Goal: Check status: Check status

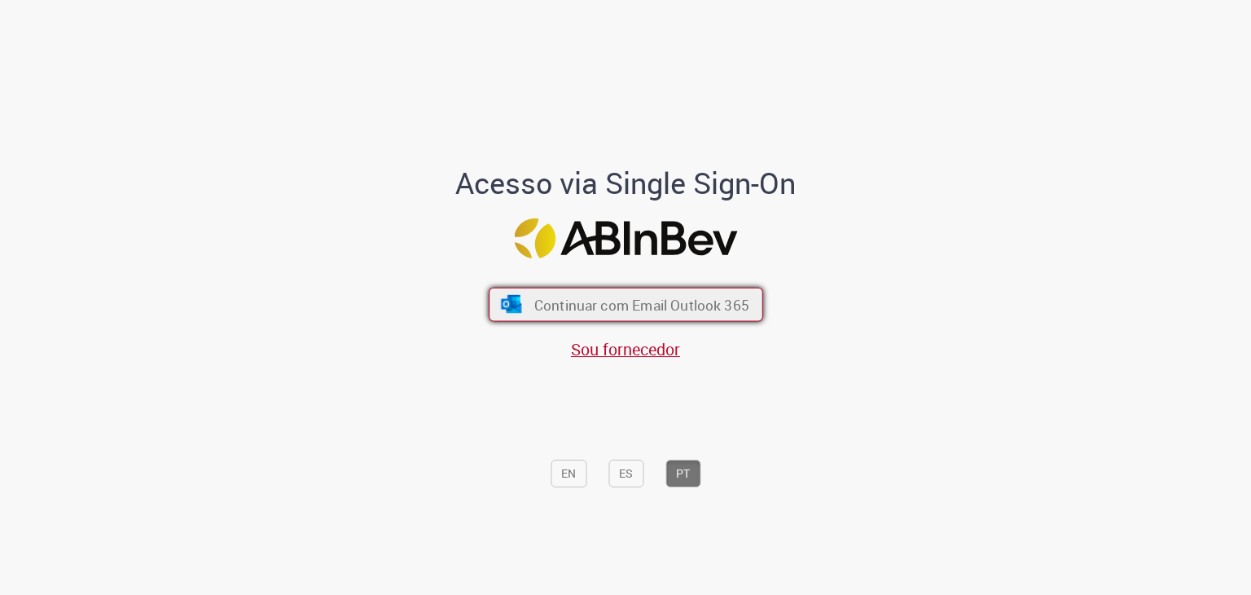
click at [576, 292] on button "Continuar com Email Outlook 365" at bounding box center [626, 304] width 274 height 34
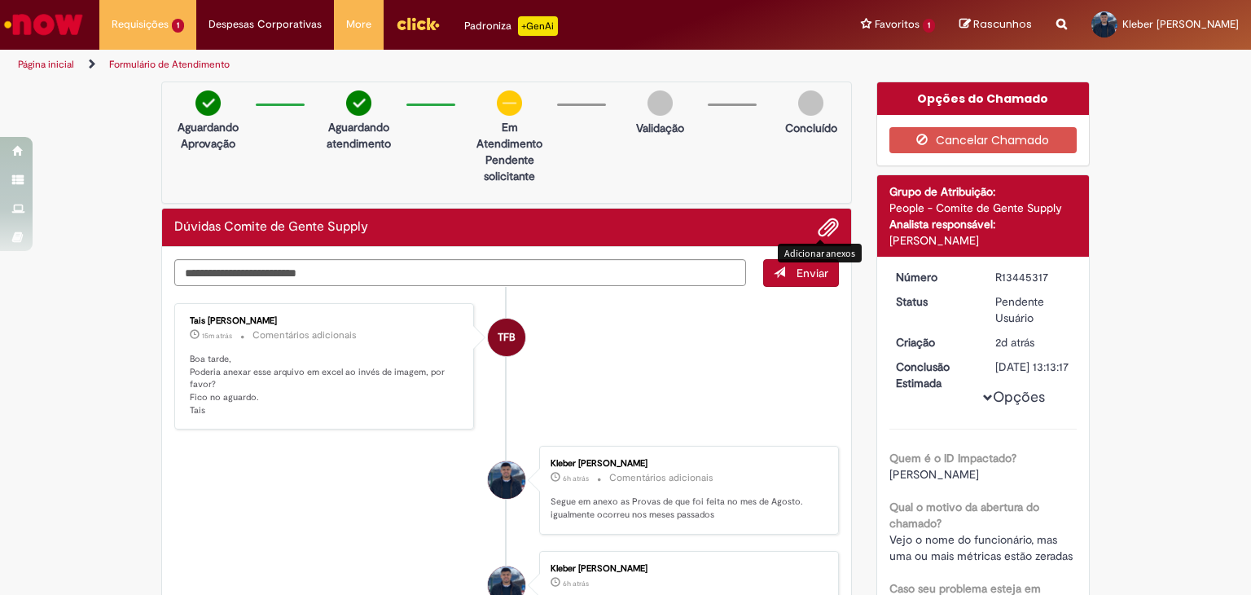
click at [818, 222] on span "Adicionar anexos" at bounding box center [828, 228] width 20 height 20
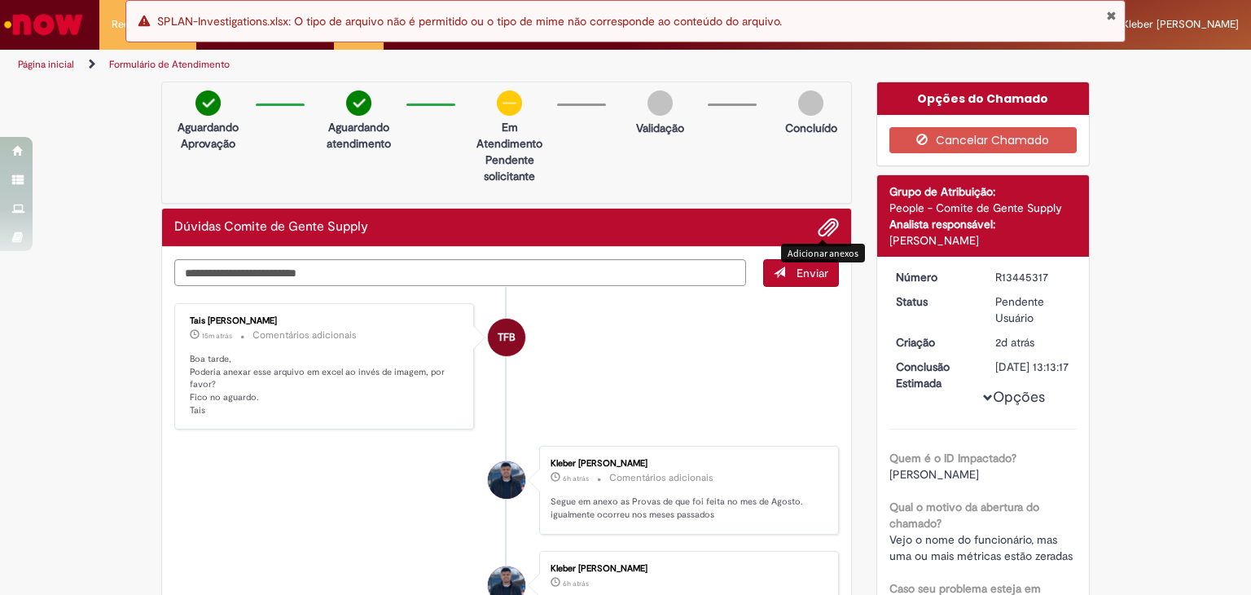
click at [786, 278] on button "Enviar" at bounding box center [801, 273] width 76 height 28
click at [525, 267] on textarea "Digite sua mensagem aqui..." at bounding box center [460, 273] width 572 height 28
click at [542, 265] on textarea "Digite sua mensagem aqui..." at bounding box center [460, 273] width 572 height 28
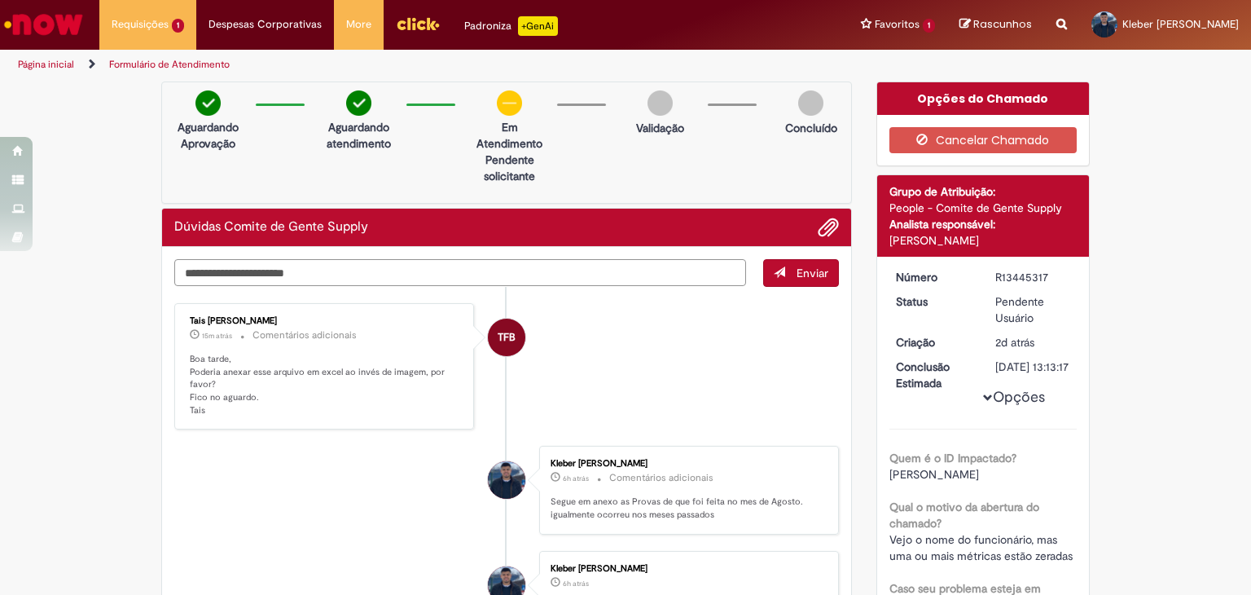
type textarea "**********"
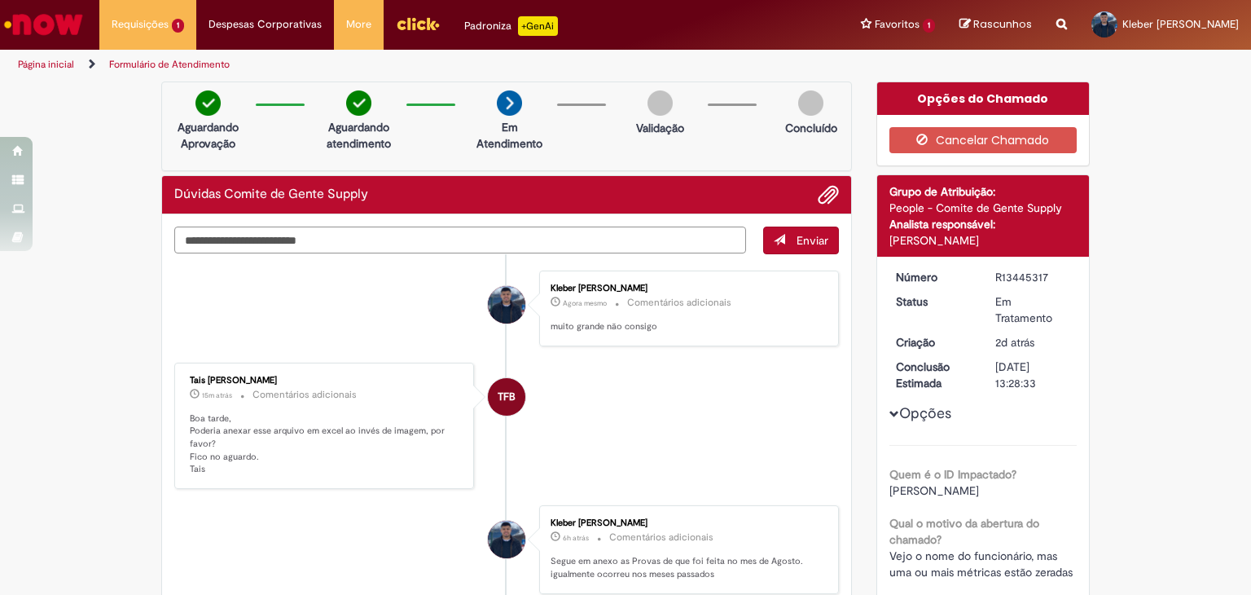
click at [546, 251] on textarea "Digite sua mensagem aqui..." at bounding box center [460, 240] width 572 height 28
type textarea "*"
type textarea "**********"
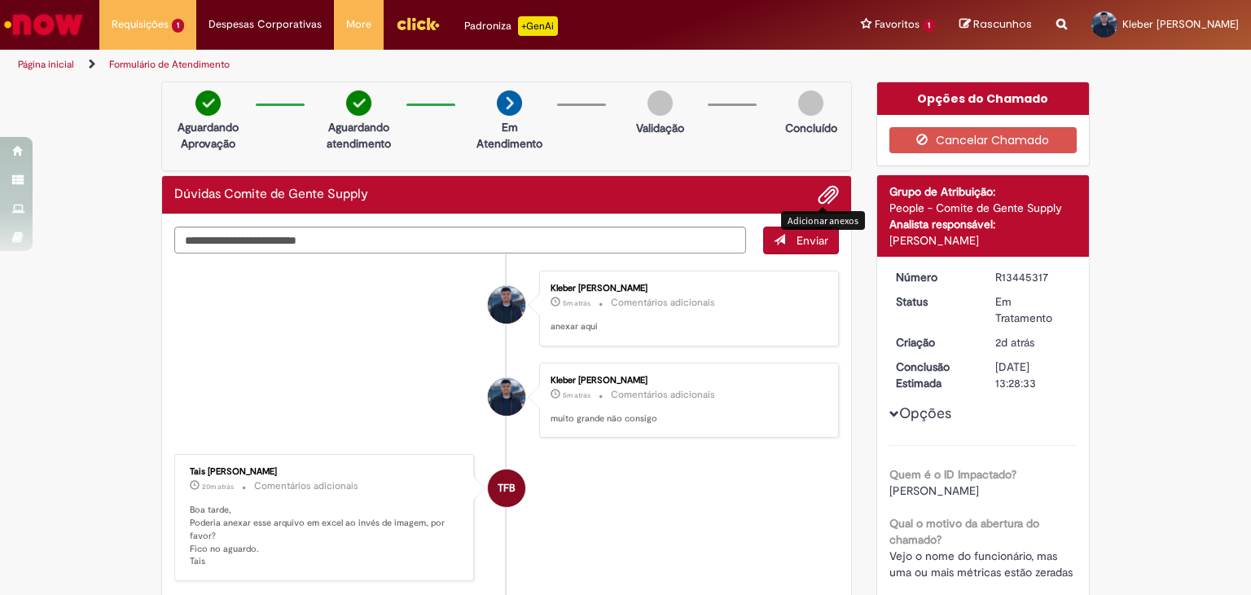
click at [819, 196] on span "Adicionar anexos" at bounding box center [828, 196] width 20 height 20
click at [488, 239] on textarea "Digite sua mensagem aqui..." at bounding box center [460, 240] width 572 height 28
click at [366, 245] on textarea "Digite sua mensagem aqui..." at bounding box center [460, 240] width 572 height 28
click at [825, 207] on div "Dúvidas Comite de Gente Supply" at bounding box center [506, 195] width 689 height 38
click at [821, 196] on span "Adicionar anexos" at bounding box center [828, 196] width 20 height 20
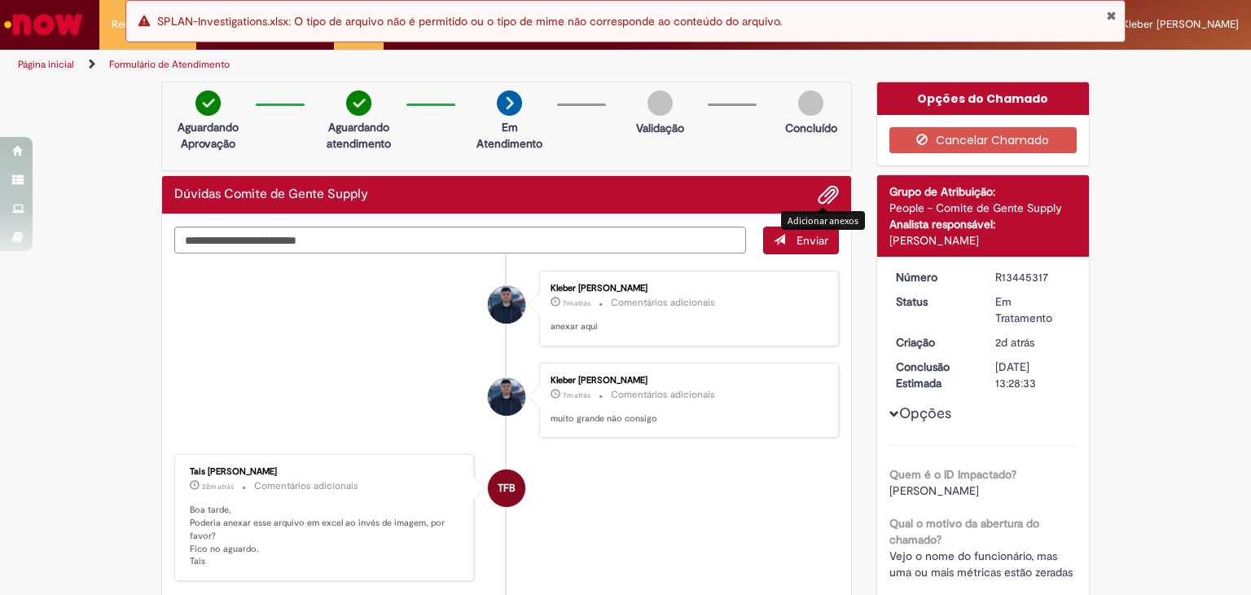
click at [259, 322] on li "Kleber [PERSON_NAME] 7m atrás 7 minutos atrás Comentários adicionais anexar aqui" at bounding box center [506, 308] width 665 height 76
click at [50, 8] on img "Ir para a Homepage" at bounding box center [44, 24] width 84 height 33
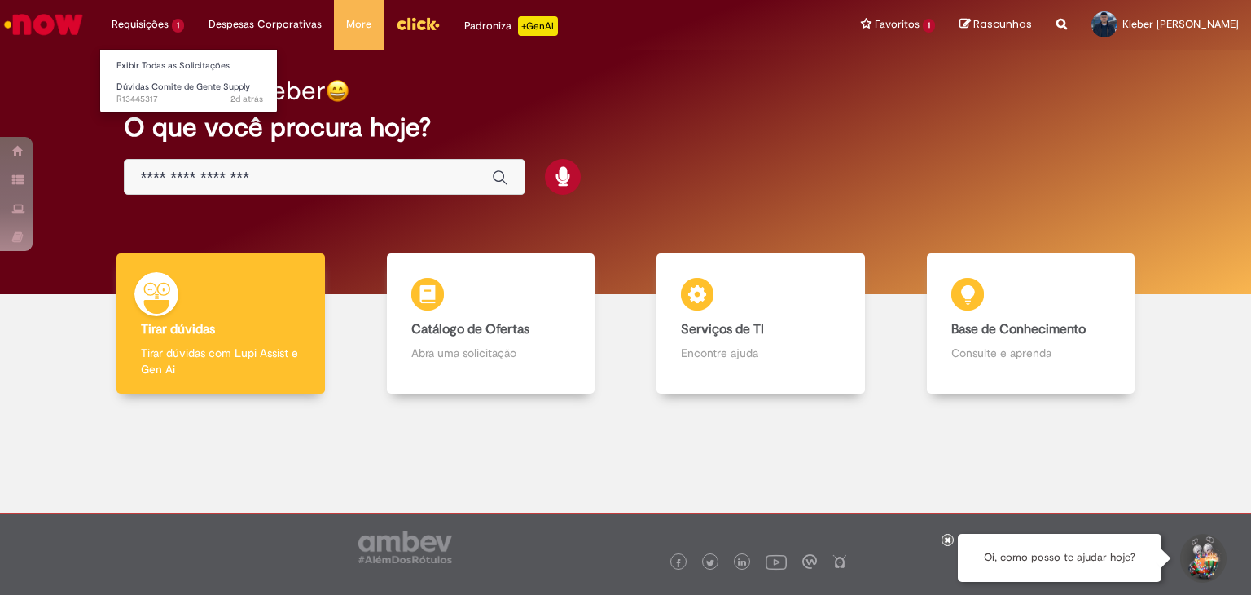
click at [181, 33] on li "Requisições 1 Exibir Todas as Solicitações Dúvidas Comite de Gente Supply 2d at…" at bounding box center [147, 24] width 97 height 49
click at [171, 96] on span "2d atrás 2 dias atrás R13445317" at bounding box center [189, 99] width 147 height 13
